Goal: Information Seeking & Learning: Learn about a topic

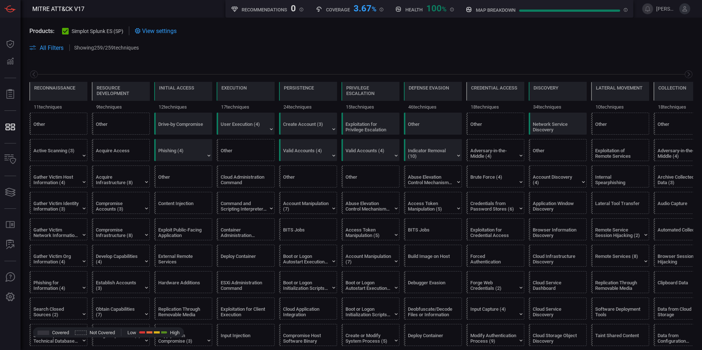
scroll to position [0, 96]
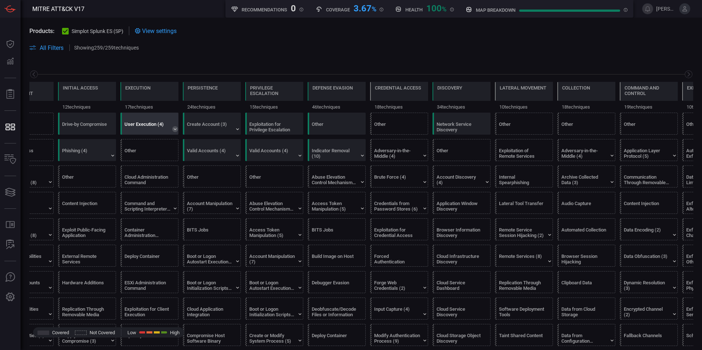
click at [174, 129] on icon at bounding box center [175, 129] width 3 height 2
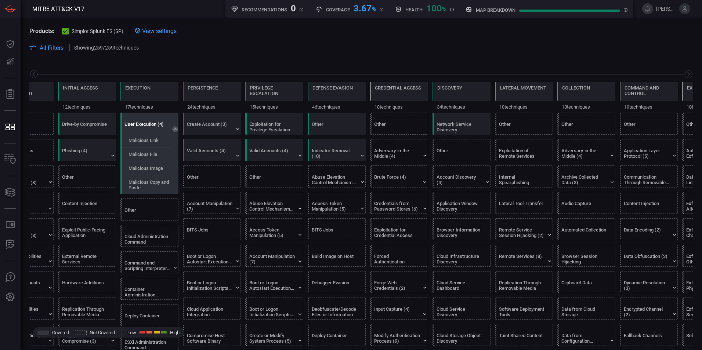
click at [144, 123] on div "User Execution (4)" at bounding box center [147, 127] width 46 height 11
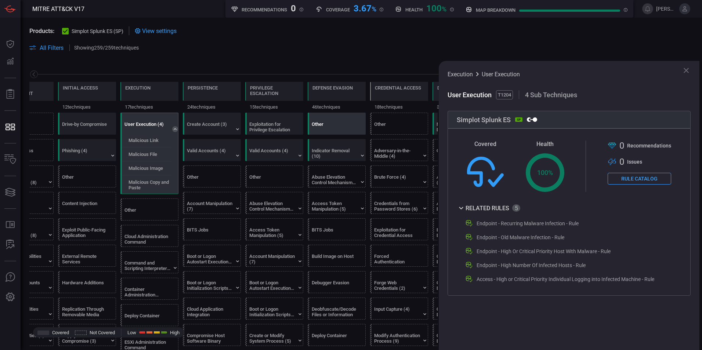
click at [310, 126] on div "Other" at bounding box center [338, 123] width 58 height 21
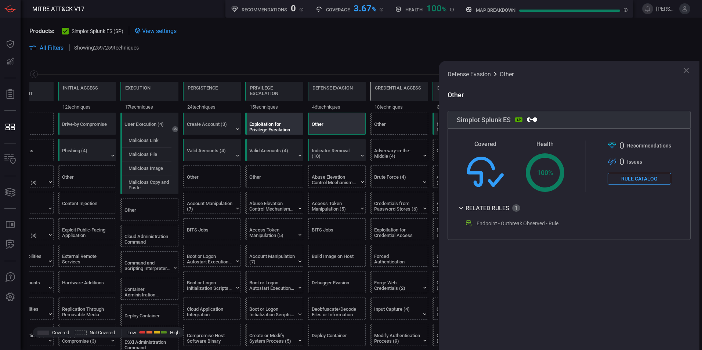
click at [264, 128] on div "Exploitation for Privilege Escalation" at bounding box center [272, 127] width 46 height 11
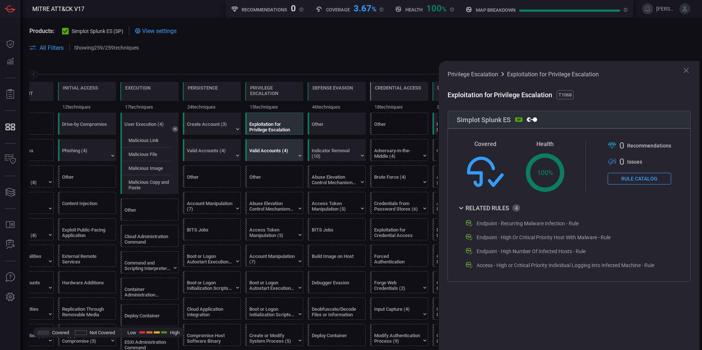
click at [262, 149] on div "Valid Accounts (4)" at bounding box center [272, 153] width 46 height 11
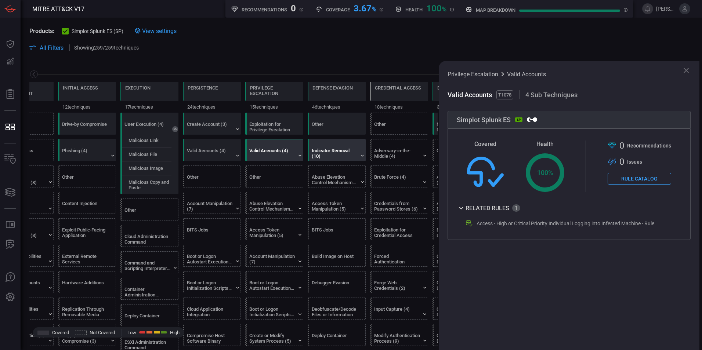
click at [337, 153] on div "Indicator Removal (10)" at bounding box center [335, 153] width 46 height 11
